Goal: Use online tool/utility

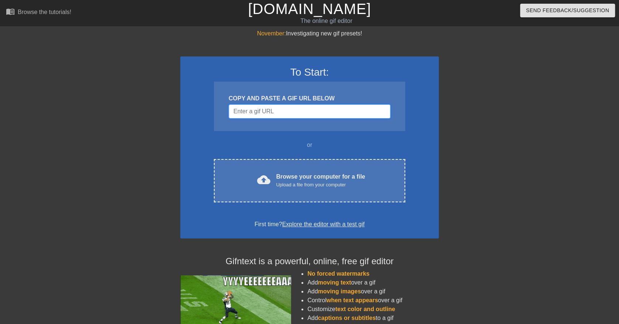
click at [259, 110] on input "Username" at bounding box center [310, 111] width 162 height 14
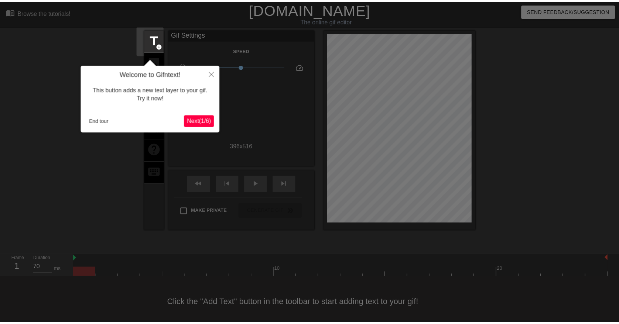
scroll to position [4, 0]
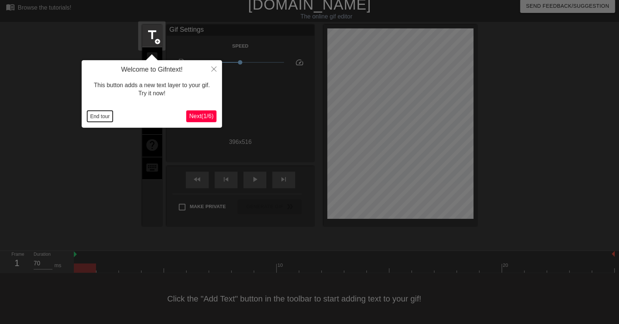
click at [102, 118] on button "End tour" at bounding box center [99, 116] width 25 height 11
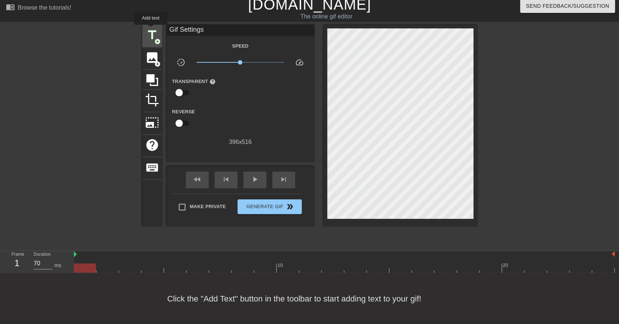
click at [151, 30] on span "title" at bounding box center [152, 35] width 14 height 14
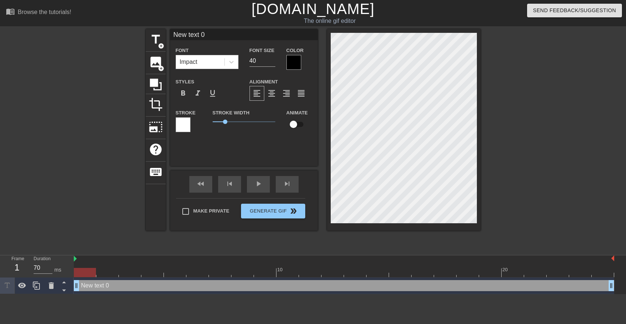
scroll to position [1, 1]
type input "S"
type textarea "S"
type input "Si"
type textarea "Si"
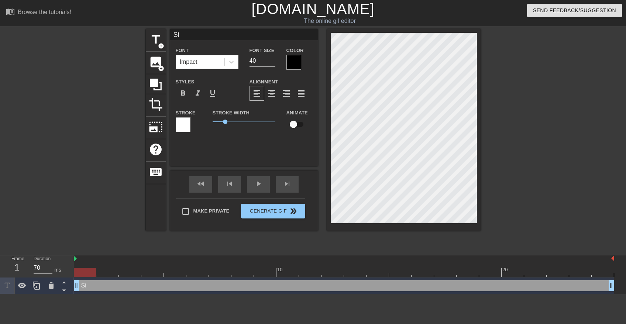
type input "Sig"
type textarea "Sig"
type input "Sign"
type textarea "Sign"
type input "Signi"
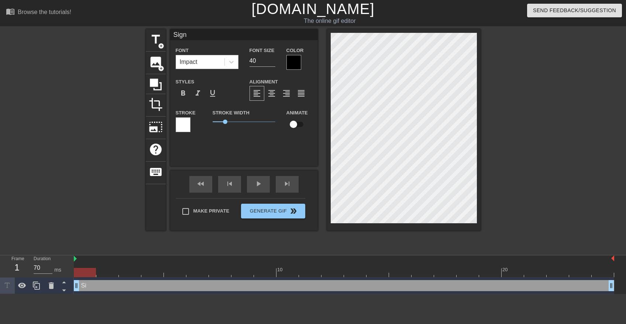
type textarea "Signi"
type input "Signin"
type textarea "Signin"
type input "Signing"
type textarea "Signing"
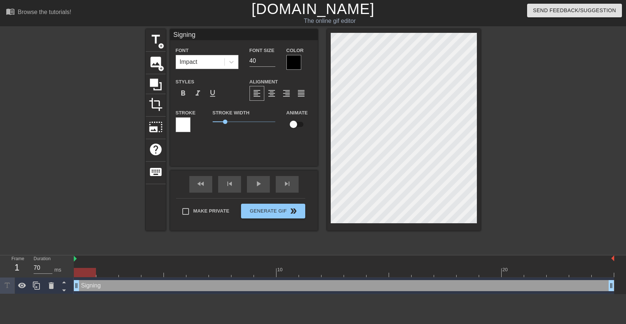
type input "Signing"
type textarea "Signing"
type input "Signing D"
type textarea "Signing D"
type input "Signing Do"
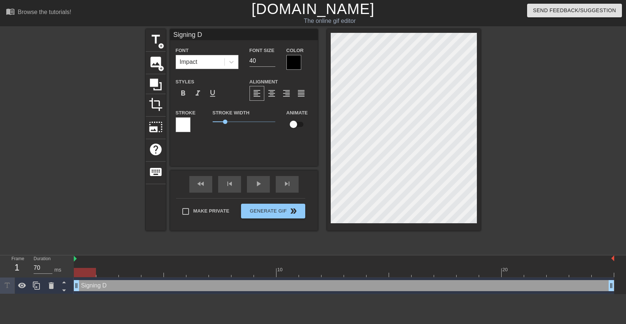
type textarea "Signing Do"
type input "Signing Doc"
type textarea "Signing Doc"
type input "Signing Docs"
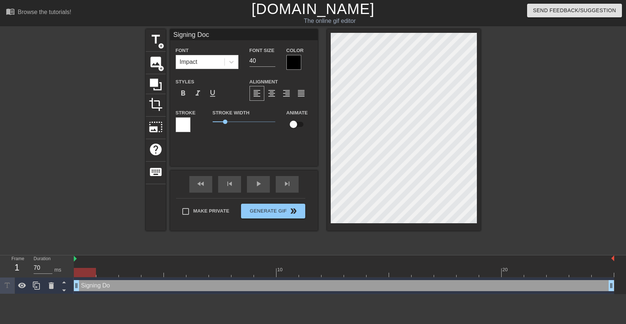
type textarea "Signing Docs"
click at [509, 136] on div at bounding box center [545, 140] width 111 height 222
click at [543, 121] on div at bounding box center [545, 140] width 111 height 222
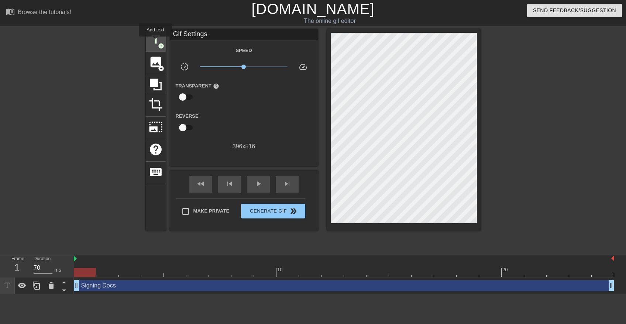
click at [155, 42] on span "title" at bounding box center [156, 39] width 14 height 14
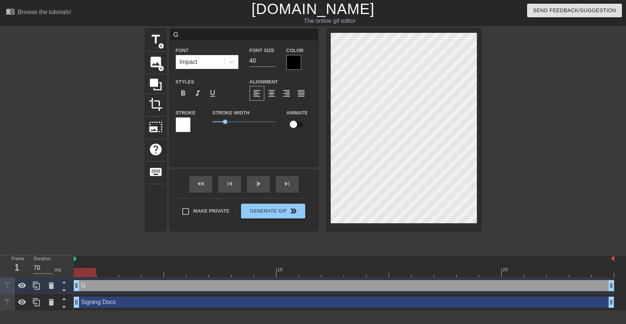
type input "G"
type textarea "G"
type input "Gi"
type textarea "Gi"
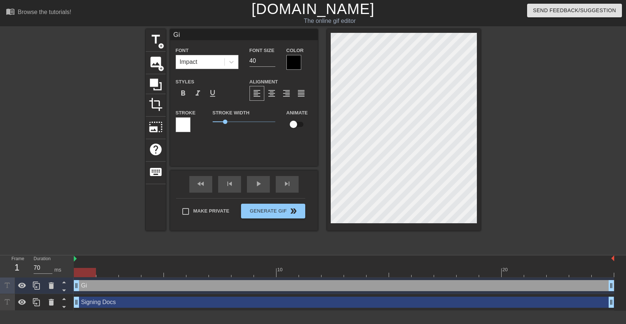
type input "Giv"
type textarea "Giv"
type input "Givi"
type textarea "Givi"
type input "Givin"
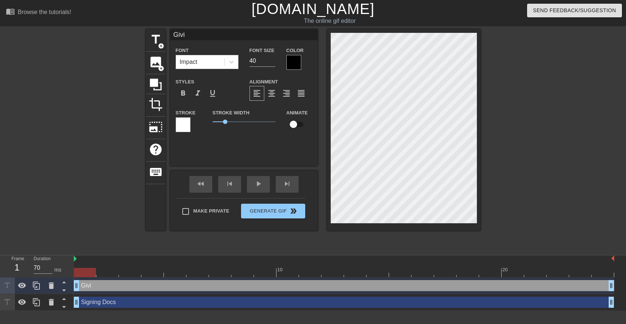
type textarea "Givin"
type input "Giving"
type textarea "Giving"
type input "Giving"
type textarea "Giving"
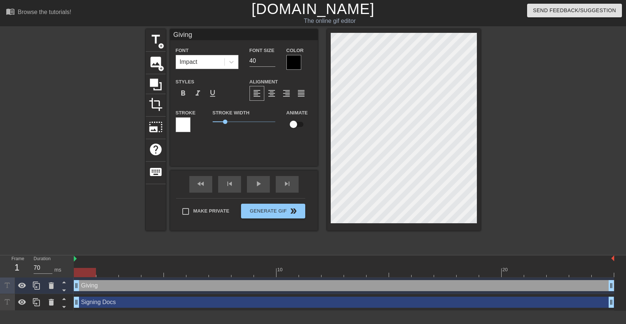
type input "Giving z"
type textarea "Giving z"
type input "Giving ze"
type textarea "Giving ze"
type input "Giving zer"
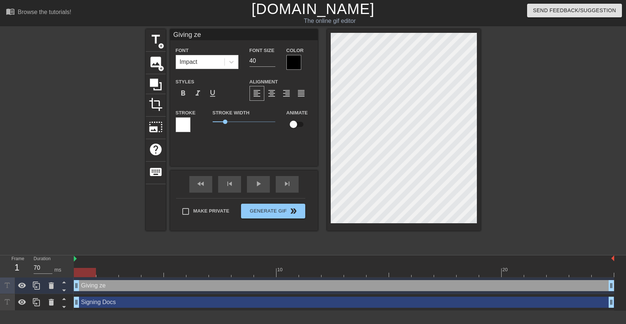
type textarea "Giving zer"
type input "Giving zero"
type textarea "Giving zero"
type input "Giving zero"
type textarea "Giving zero"
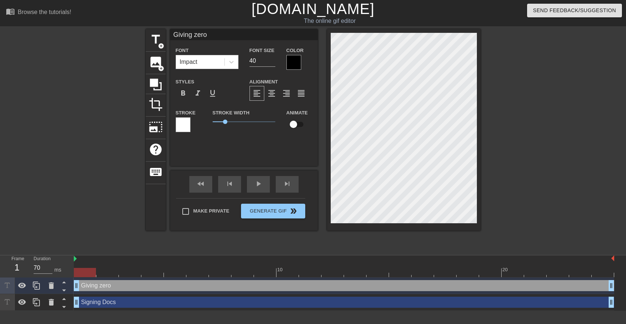
type input "Giving zero f"
type textarea "Giving zero f"
type input "Giving zero fu"
type textarea "Giving zero fu"
type input "Giving zero fuc"
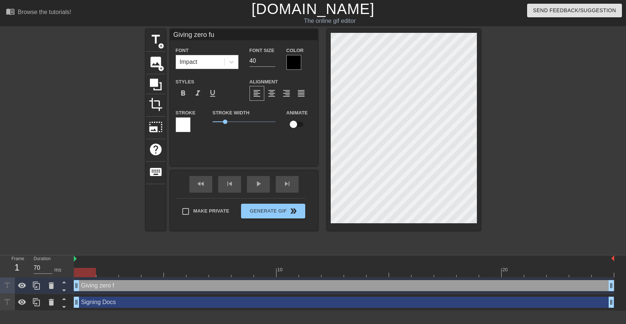
type textarea "Giving zero fuc"
type input "Giving zero fuck"
type textarea "Giving zero fuck"
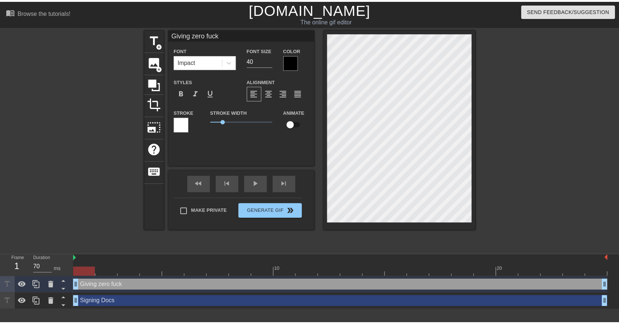
scroll to position [1, 3]
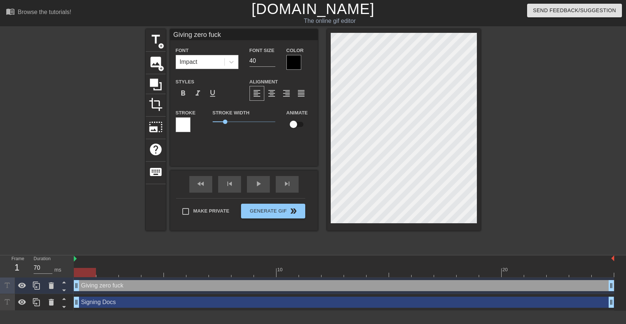
type input "Giving zero fucks"
type textarea "Giving zero fucks"
click at [525, 173] on div at bounding box center [545, 140] width 111 height 222
click at [294, 61] on div at bounding box center [294, 62] width 15 height 15
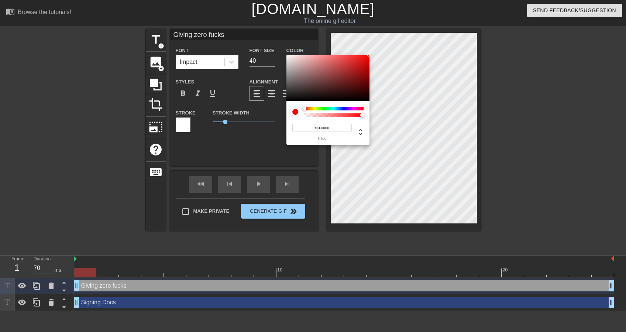
drag, startPoint x: 349, startPoint y: 69, endPoint x: 386, endPoint y: 41, distance: 46.8
click at [386, 41] on div "#FF0000 hex" at bounding box center [313, 166] width 626 height 332
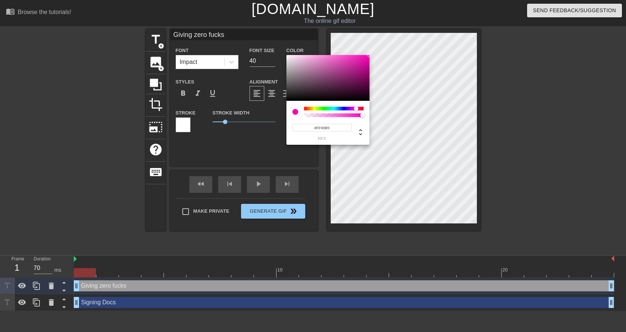
click at [356, 109] on div at bounding box center [333, 109] width 59 height 4
type input "#FF0000"
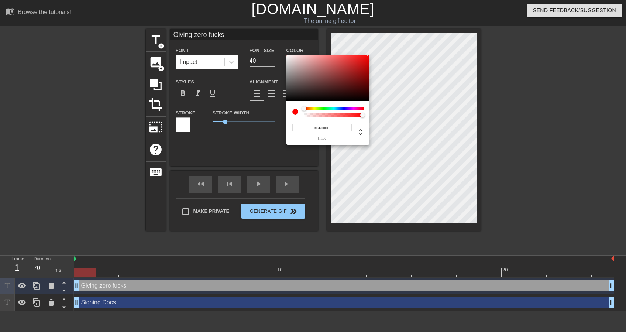
drag, startPoint x: 300, startPoint y: 107, endPoint x: 294, endPoint y: 107, distance: 5.9
click at [294, 107] on div at bounding box center [327, 112] width 71 height 10
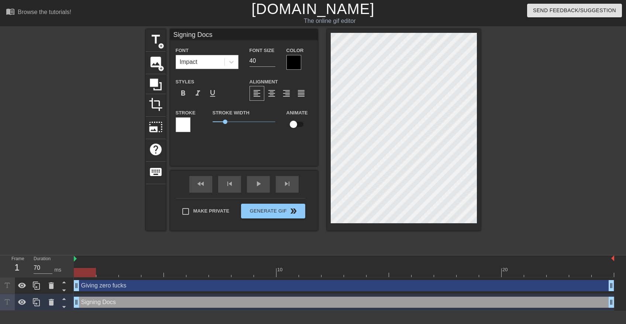
click at [295, 63] on div at bounding box center [294, 62] width 15 height 15
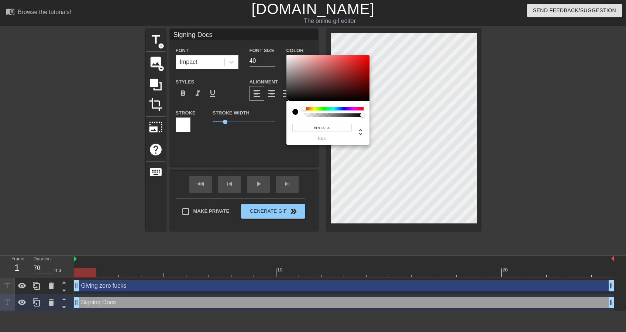
type input "#FF0000"
drag, startPoint x: 339, startPoint y: 79, endPoint x: 396, endPoint y: 46, distance: 66.2
click at [396, 46] on div "#FF0000 hex" at bounding box center [313, 166] width 626 height 332
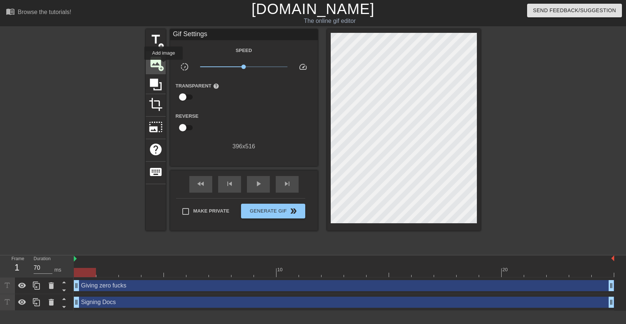
click at [159, 63] on span "image" at bounding box center [156, 62] width 14 height 14
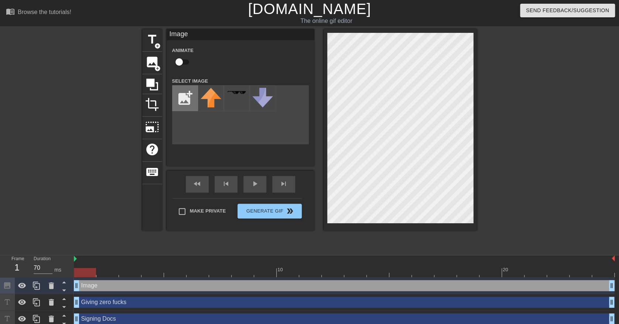
click at [176, 98] on input "file" at bounding box center [184, 98] width 25 height 25
type input "C:\fakepath\bjørnehovedet.png"
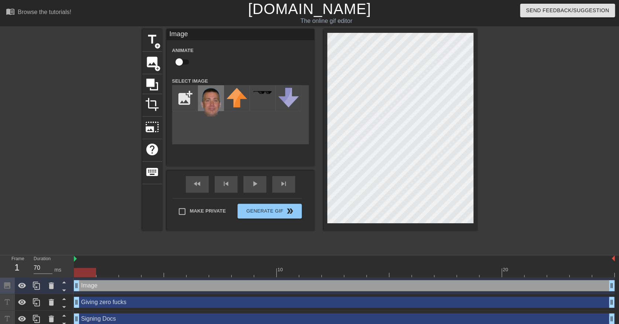
click at [210, 97] on img at bounding box center [210, 102] width 21 height 29
click at [152, 63] on span "image" at bounding box center [152, 62] width 14 height 14
click at [261, 97] on div at bounding box center [263, 98] width 26 height 26
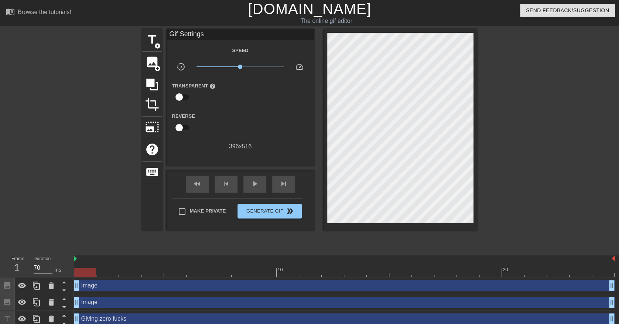
click at [509, 78] on div at bounding box center [541, 140] width 111 height 222
click at [498, 77] on div at bounding box center [541, 140] width 111 height 222
click at [98, 304] on div "Image drag_handle drag_handle" at bounding box center [344, 302] width 541 height 11
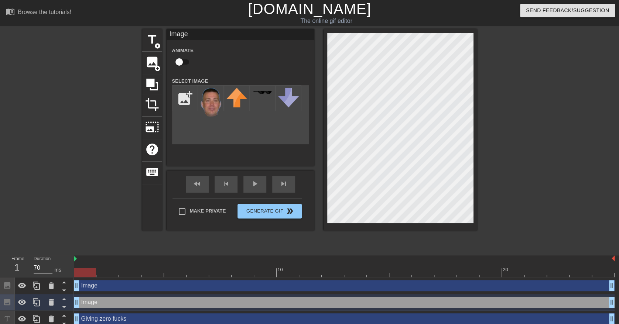
click at [181, 61] on input "checkbox" at bounding box center [179, 62] width 42 height 14
click at [103, 286] on div "Image drag_handle drag_handle" at bounding box center [344, 285] width 541 height 11
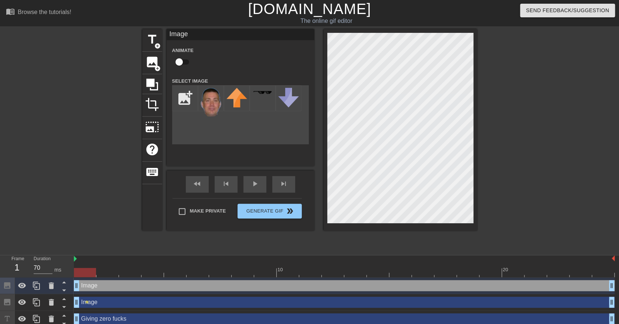
click at [186, 62] on input "checkbox" at bounding box center [179, 62] width 42 height 14
checkbox input "true"
click at [530, 103] on div at bounding box center [541, 140] width 111 height 222
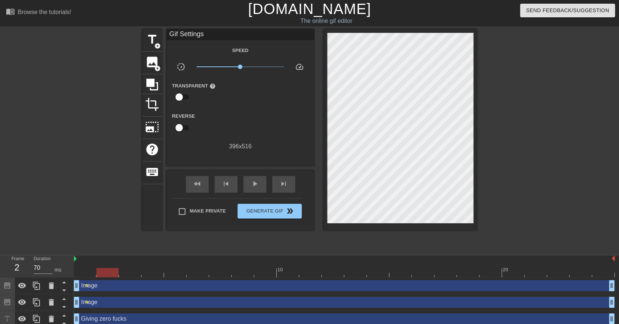
click at [109, 269] on div at bounding box center [344, 272] width 541 height 9
click at [128, 272] on div at bounding box center [344, 272] width 541 height 9
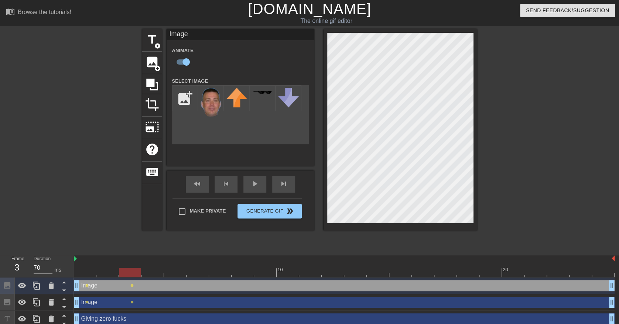
click at [155, 272] on div at bounding box center [344, 272] width 541 height 9
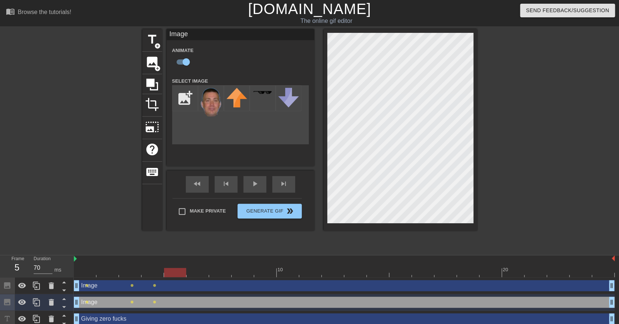
click at [176, 273] on div at bounding box center [344, 272] width 541 height 9
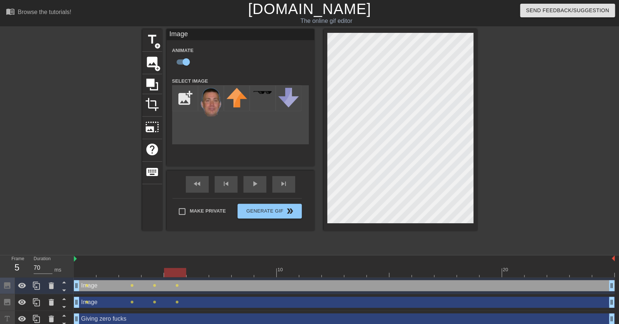
click at [198, 275] on div at bounding box center [344, 272] width 541 height 9
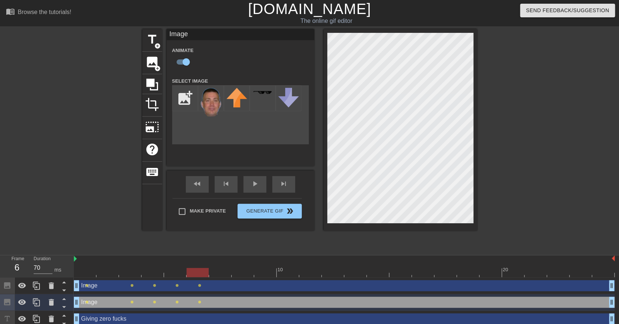
click at [222, 277] on div at bounding box center [344, 272] width 541 height 9
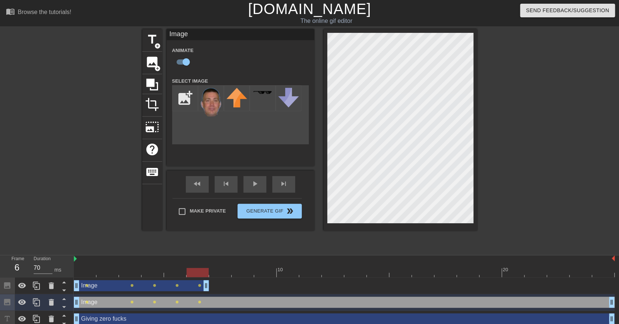
drag, startPoint x: 611, startPoint y: 286, endPoint x: 204, endPoint y: 280, distance: 407.3
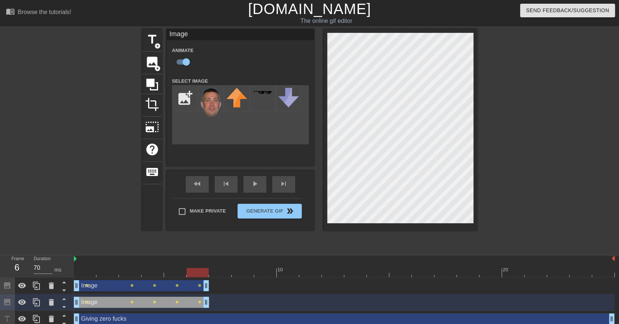
drag, startPoint x: 612, startPoint y: 304, endPoint x: 208, endPoint y: 301, distance: 404.3
click at [215, 271] on div at bounding box center [344, 272] width 541 height 9
click at [245, 271] on div at bounding box center [344, 272] width 541 height 9
click at [265, 270] on div at bounding box center [344, 272] width 541 height 9
click at [289, 270] on div at bounding box center [344, 272] width 541 height 9
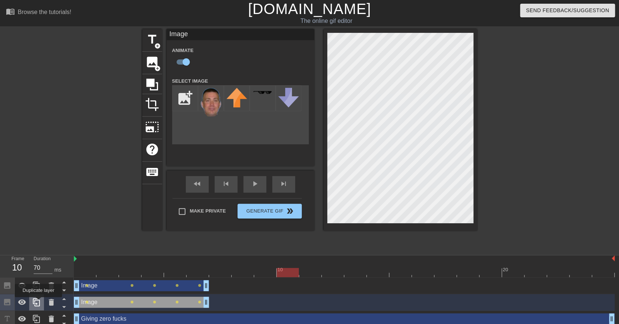
click at [38, 302] on icon at bounding box center [36, 302] width 9 height 9
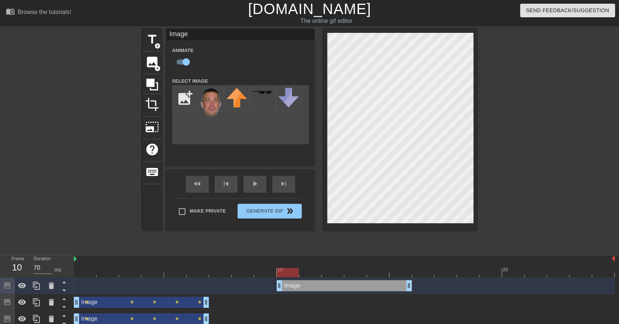
drag, startPoint x: 133, startPoint y: 288, endPoint x: 344, endPoint y: 284, distance: 211.6
click at [344, 284] on div "Image drag_handle drag_handle" at bounding box center [344, 285] width 135 height 11
click at [120, 302] on div "Image drag_handle drag_handle" at bounding box center [141, 302] width 135 height 11
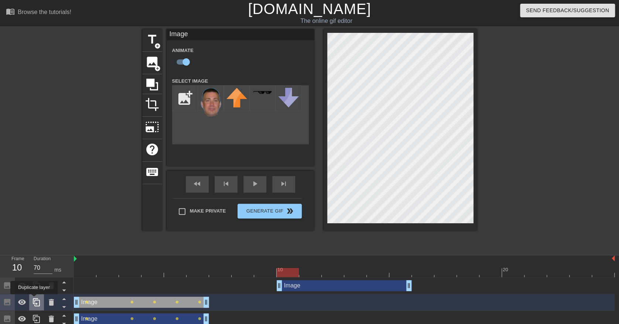
click at [34, 299] on icon at bounding box center [36, 302] width 9 height 9
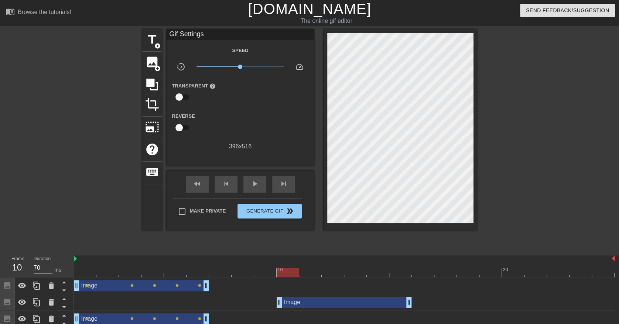
drag, startPoint x: 155, startPoint y: 284, endPoint x: 360, endPoint y: 284, distance: 204.9
click at [360, 284] on div "Image drag_handle drag_handle lens lens lens lens lens" at bounding box center [344, 285] width 541 height 11
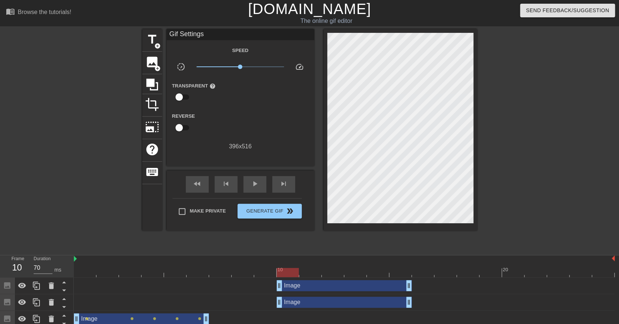
drag, startPoint x: 165, startPoint y: 284, endPoint x: 368, endPoint y: 286, distance: 203.1
click at [368, 286] on div "Image drag_handle drag_handle" at bounding box center [344, 285] width 135 height 11
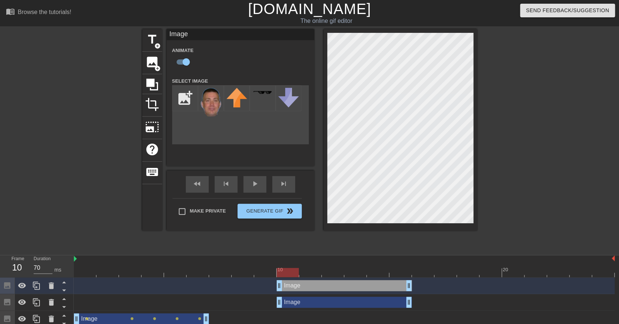
click at [303, 299] on div "Image drag_handle drag_handle" at bounding box center [344, 302] width 135 height 11
click at [307, 273] on div at bounding box center [344, 272] width 541 height 9
click at [332, 272] on div at bounding box center [344, 272] width 541 height 9
click at [355, 271] on div at bounding box center [344, 272] width 541 height 9
click at [381, 270] on div at bounding box center [344, 272] width 541 height 9
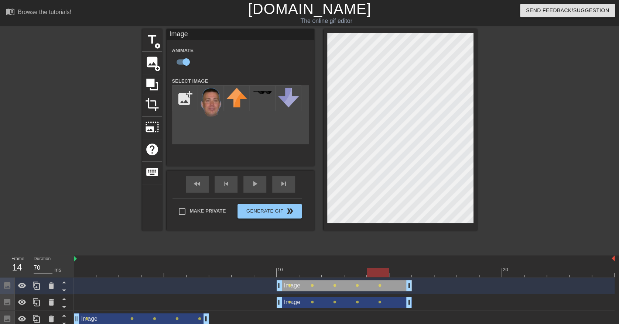
click at [404, 275] on div at bounding box center [344, 272] width 541 height 9
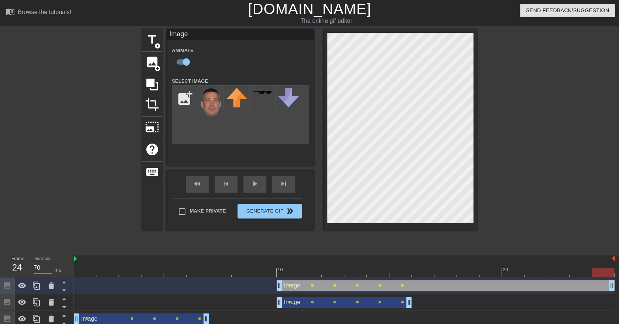
drag, startPoint x: 407, startPoint y: 284, endPoint x: 628, endPoint y: 270, distance: 221.6
click at [619, 270] on html "menu_book Browse the tutorials! [DOMAIN_NAME] The online gif editor Send Feedba…" at bounding box center [309, 188] width 619 height 377
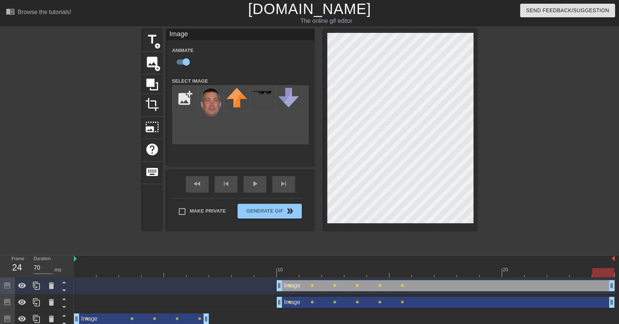
drag, startPoint x: 410, startPoint y: 301, endPoint x: 628, endPoint y: 300, distance: 217.5
click at [619, 300] on html "menu_book Browse the tutorials! [DOMAIN_NAME] The online gif editor Send Feedba…" at bounding box center [309, 188] width 619 height 377
click at [422, 274] on div at bounding box center [344, 272] width 541 height 9
click at [443, 271] on div at bounding box center [344, 272] width 541 height 9
click at [467, 272] on div at bounding box center [344, 272] width 541 height 9
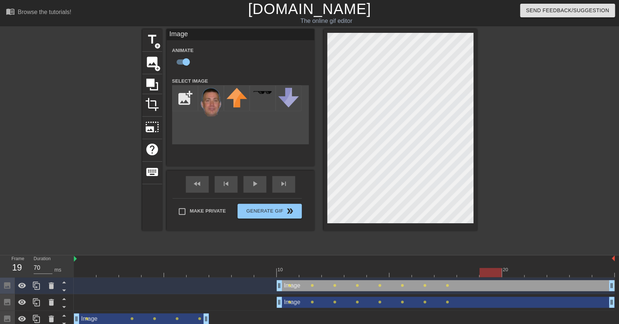
click at [493, 272] on div at bounding box center [344, 272] width 541 height 9
click at [516, 272] on div at bounding box center [344, 272] width 541 height 9
click at [532, 269] on div at bounding box center [344, 272] width 541 height 9
click at [562, 274] on div at bounding box center [344, 272] width 541 height 9
click at [579, 275] on div at bounding box center [344, 272] width 541 height 9
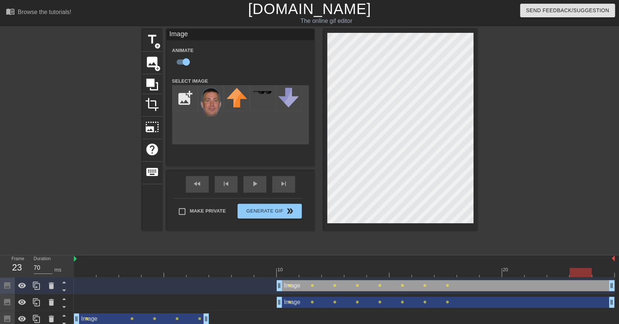
click at [611, 273] on div at bounding box center [344, 272] width 541 height 9
click at [467, 275] on div at bounding box center [344, 272] width 541 height 9
click at [448, 275] on div at bounding box center [344, 272] width 541 height 9
click at [260, 185] on div "play_arrow" at bounding box center [254, 184] width 23 height 17
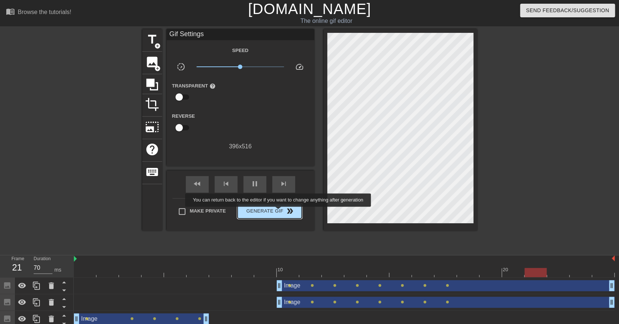
click at [278, 212] on span "Generate Gif double_arrow" at bounding box center [269, 211] width 58 height 9
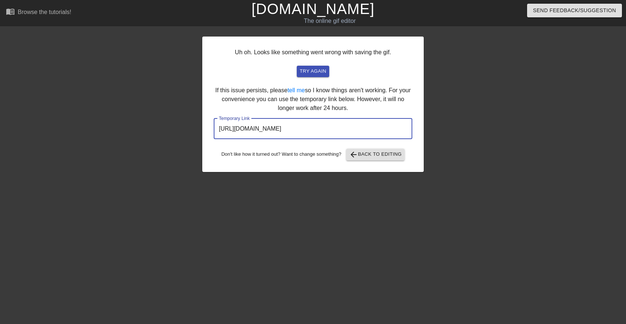
click at [363, 124] on input "[URL][DOMAIN_NAME]" at bounding box center [313, 129] width 199 height 21
click at [375, 130] on input "[URL][DOMAIN_NAME]" at bounding box center [313, 129] width 199 height 21
click at [381, 153] on span "arrow_back Back to Editing" at bounding box center [375, 154] width 53 height 9
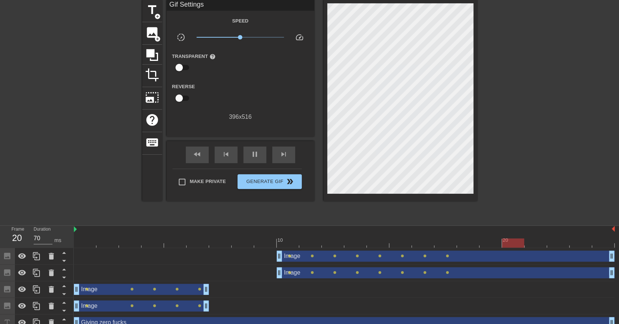
scroll to position [54, 0]
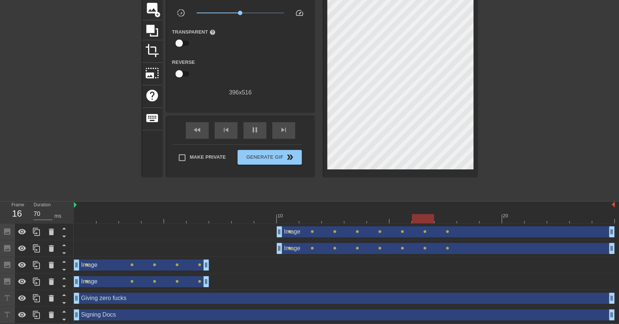
click at [167, 299] on div "Giving zero fucks drag_handle drag_handle" at bounding box center [344, 298] width 541 height 11
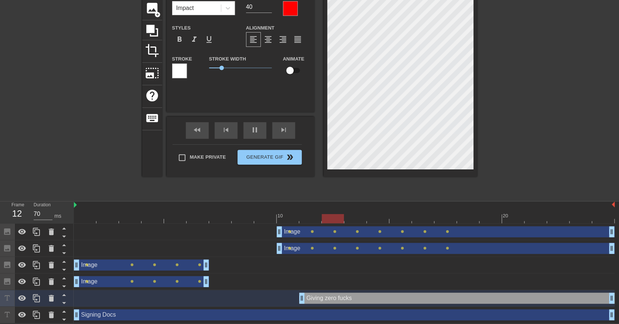
drag, startPoint x: 77, startPoint y: 299, endPoint x: 299, endPoint y: 300, distance: 222.3
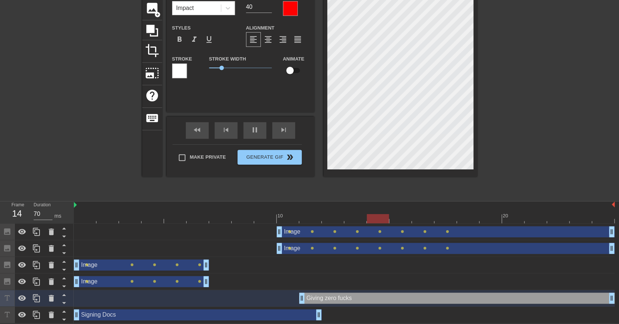
drag, startPoint x: 613, startPoint y: 316, endPoint x: 329, endPoint y: 314, distance: 284.3
click at [329, 314] on div "Signing Docs drag_handle drag_handle" at bounding box center [344, 314] width 541 height 11
drag, startPoint x: 318, startPoint y: 311, endPoint x: 395, endPoint y: 315, distance: 76.5
click at [394, 314] on div "Signing Docs drag_handle drag_handle" at bounding box center [344, 314] width 541 height 11
click at [605, 220] on div at bounding box center [344, 218] width 541 height 9
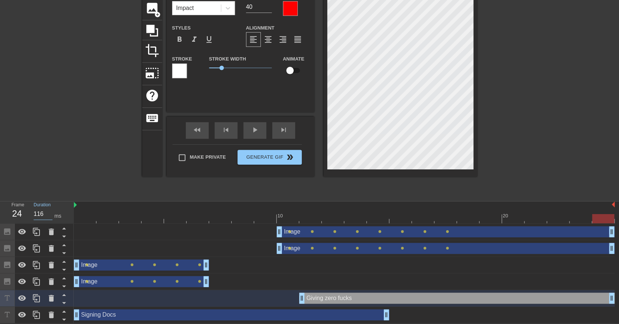
click at [48, 210] on input "116" at bounding box center [43, 214] width 19 height 12
click at [251, 128] on span "play_arrow" at bounding box center [254, 130] width 9 height 9
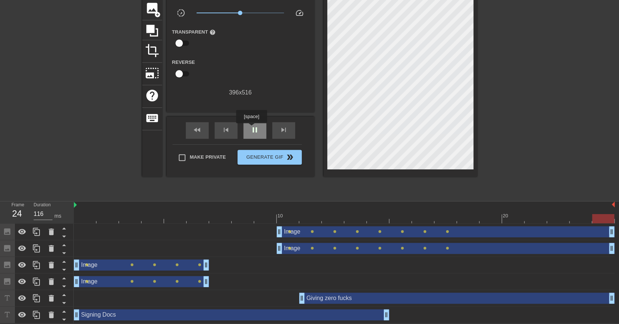
type input "70"
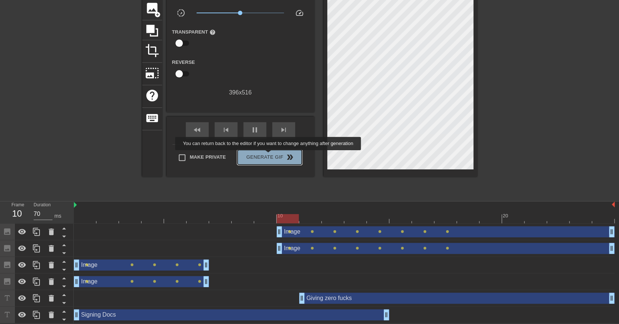
click at [269, 155] on span "Generate Gif double_arrow" at bounding box center [269, 157] width 58 height 9
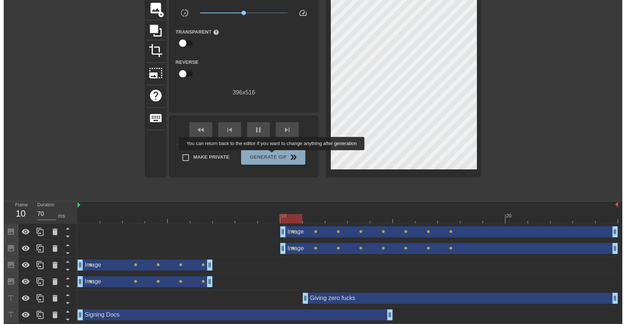
scroll to position [0, 0]
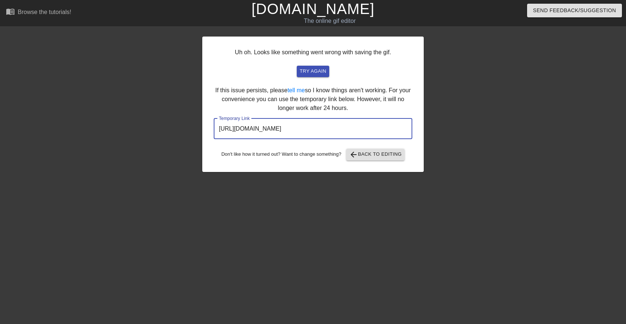
click at [345, 127] on input "[URL][DOMAIN_NAME]" at bounding box center [313, 129] width 199 height 21
click at [342, 131] on input "[URL][DOMAIN_NAME]" at bounding box center [313, 129] width 199 height 21
